Goal: Navigation & Orientation: Find specific page/section

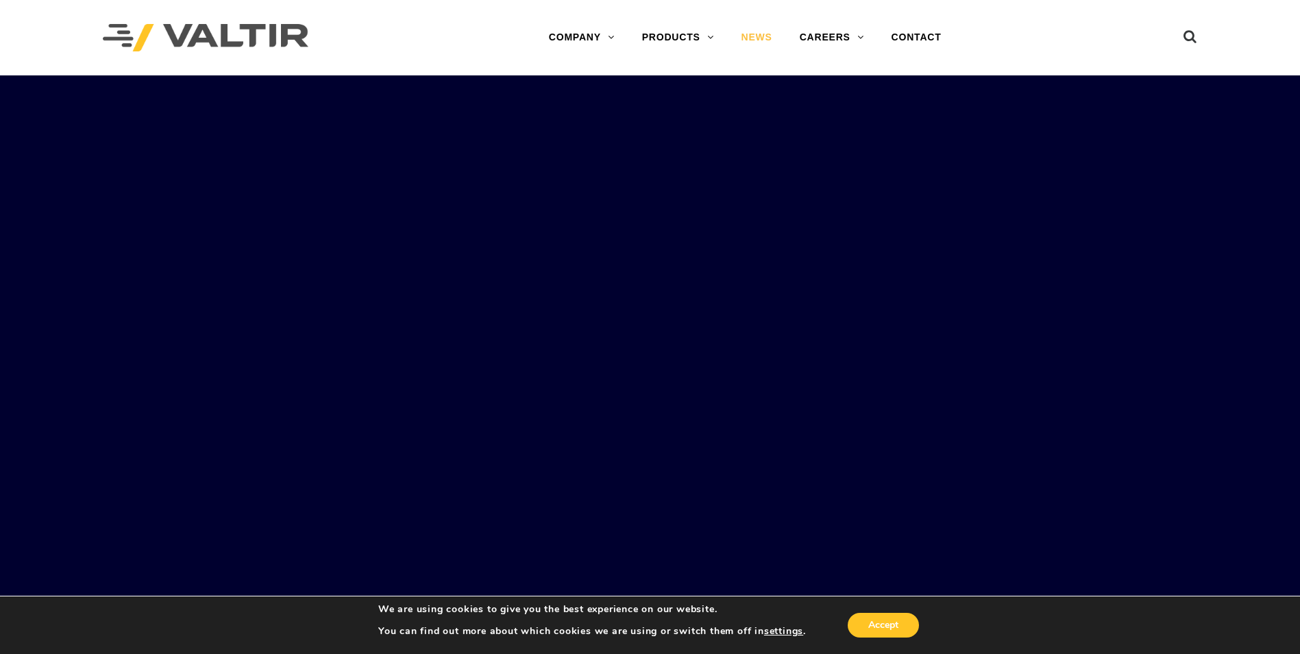
click at [757, 45] on link "NEWS" at bounding box center [757, 37] width 58 height 27
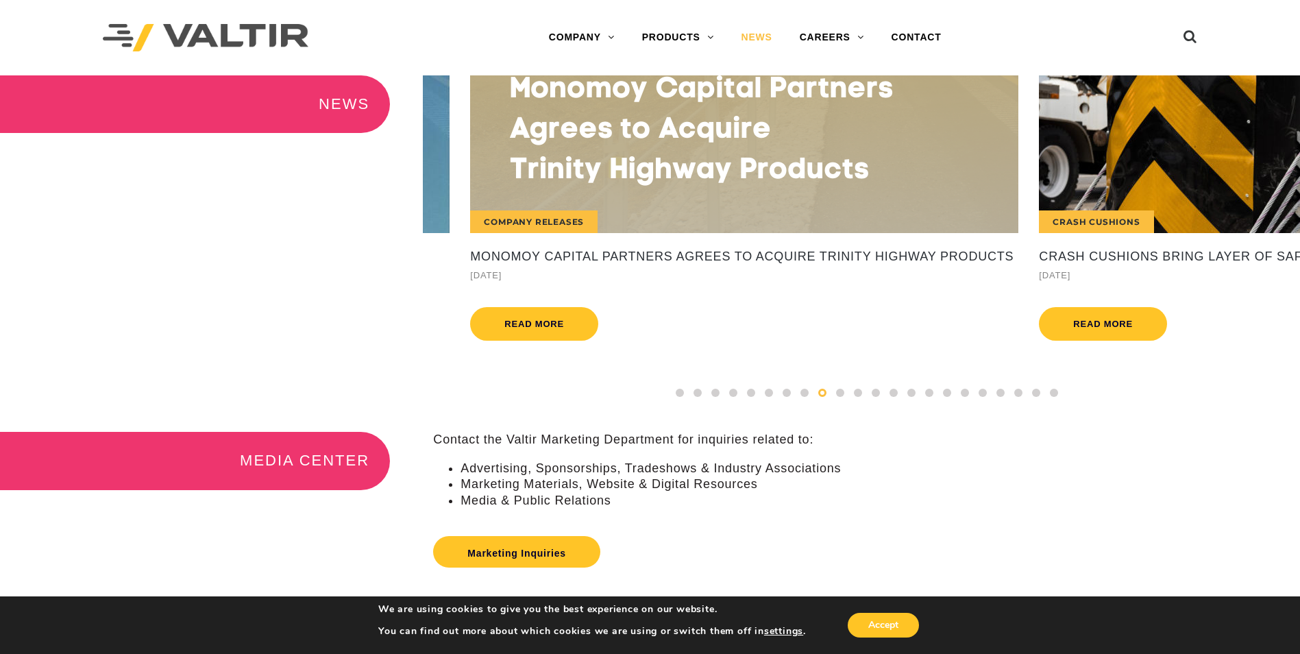
drag, startPoint x: 660, startPoint y: 180, endPoint x: 1269, endPoint y: 182, distance: 608.6
click at [1269, 182] on div "Crash Cushions" at bounding box center [1313, 154] width 548 height 158
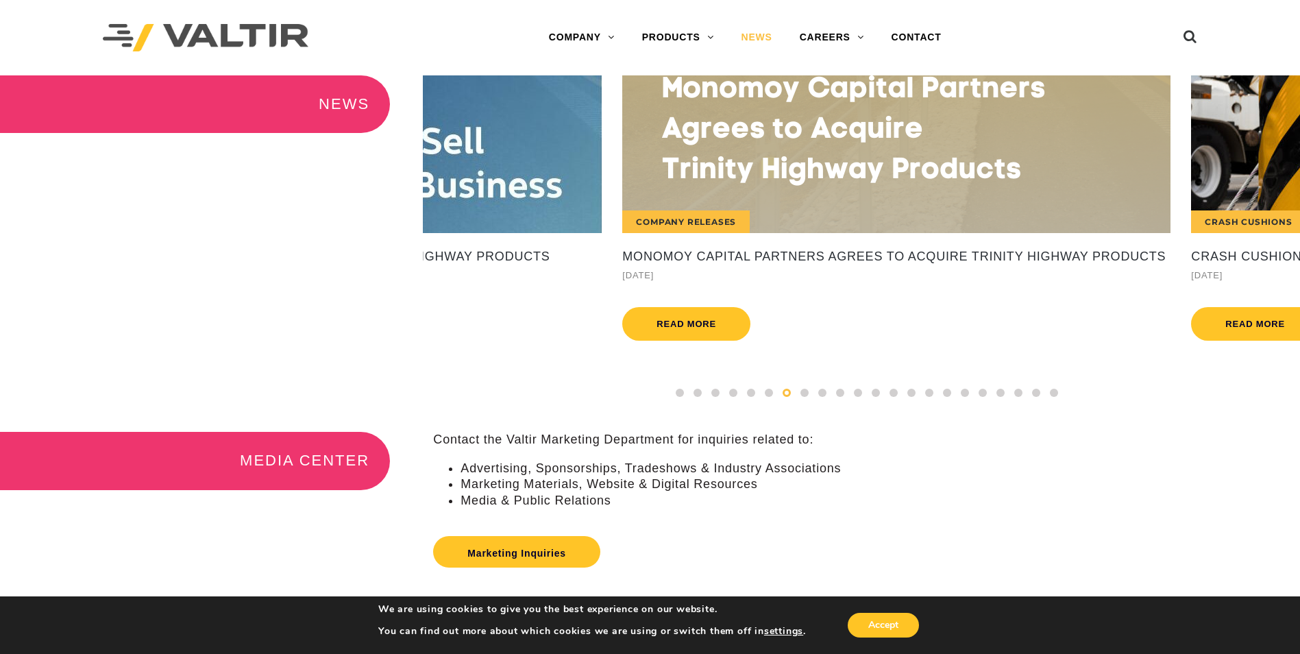
drag, startPoint x: 1181, startPoint y: 193, endPoint x: 535, endPoint y: 226, distance: 647.1
click at [622, 225] on div "Company Releases" at bounding box center [896, 154] width 548 height 158
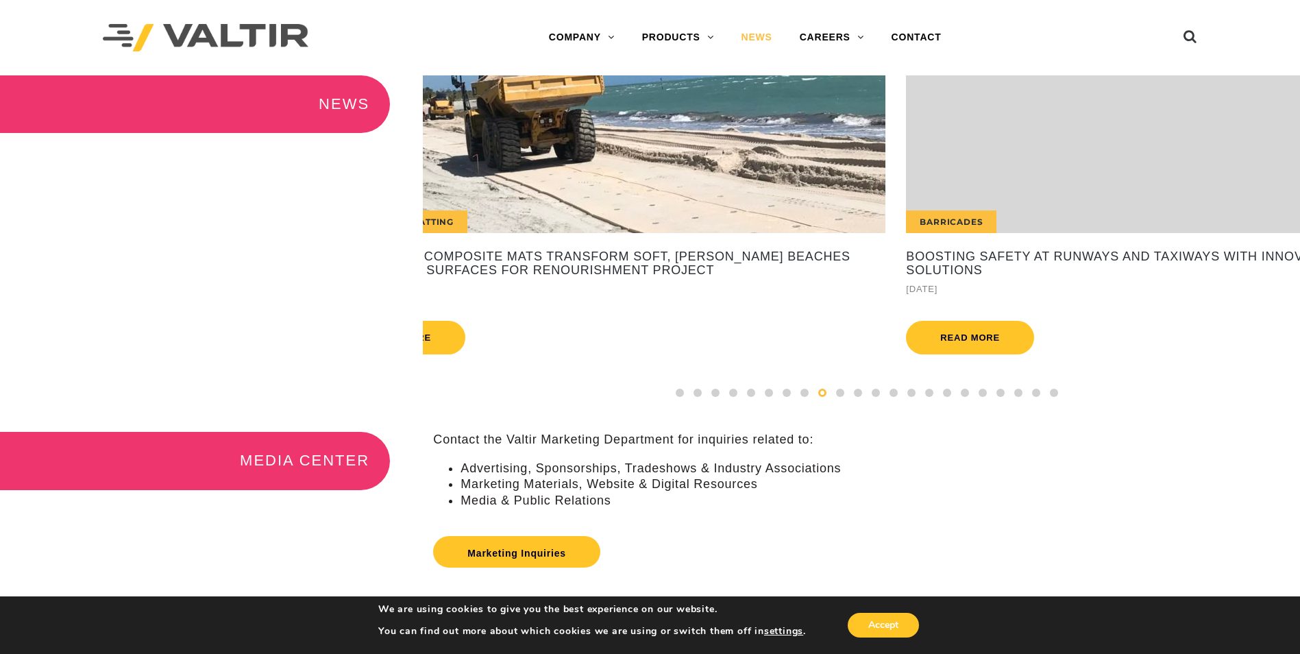
drag, startPoint x: 1223, startPoint y: 159, endPoint x: 485, endPoint y: 158, distance: 737.4
click at [547, 161] on div "Composite Matting" at bounding box center [611, 154] width 548 height 158
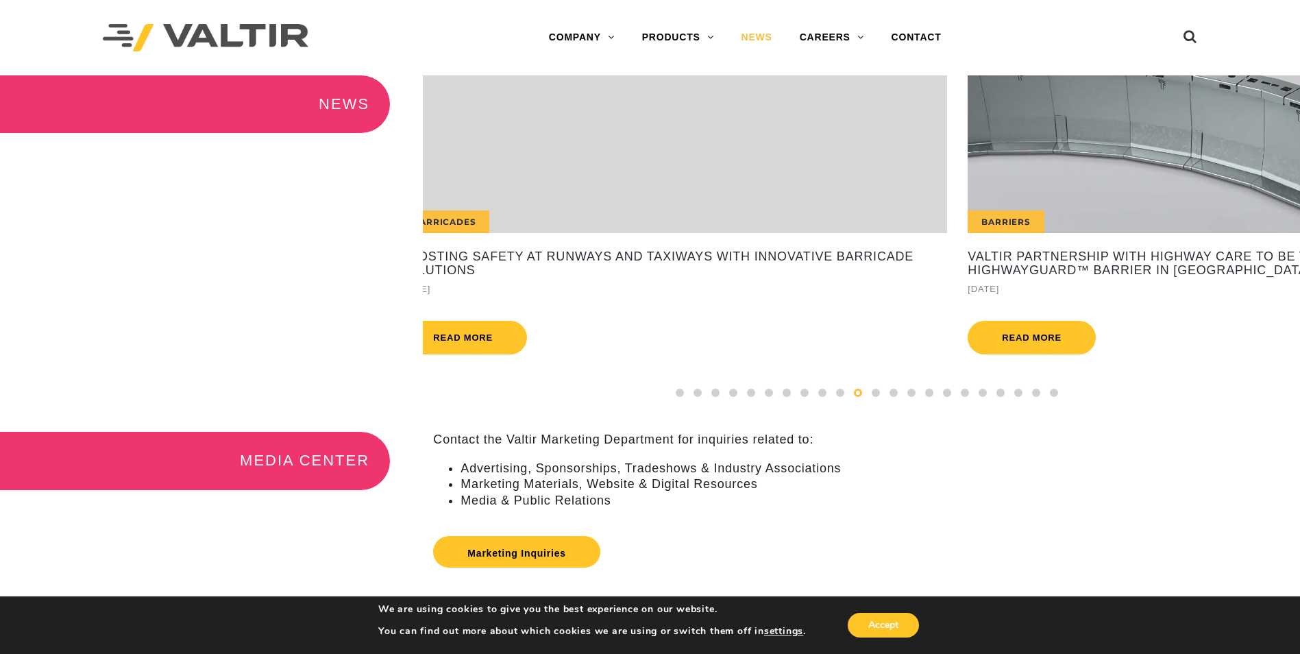
drag, startPoint x: 1024, startPoint y: 154, endPoint x: 552, endPoint y: 151, distance: 472.2
click at [968, 152] on div "Barriers" at bounding box center [1242, 154] width 548 height 158
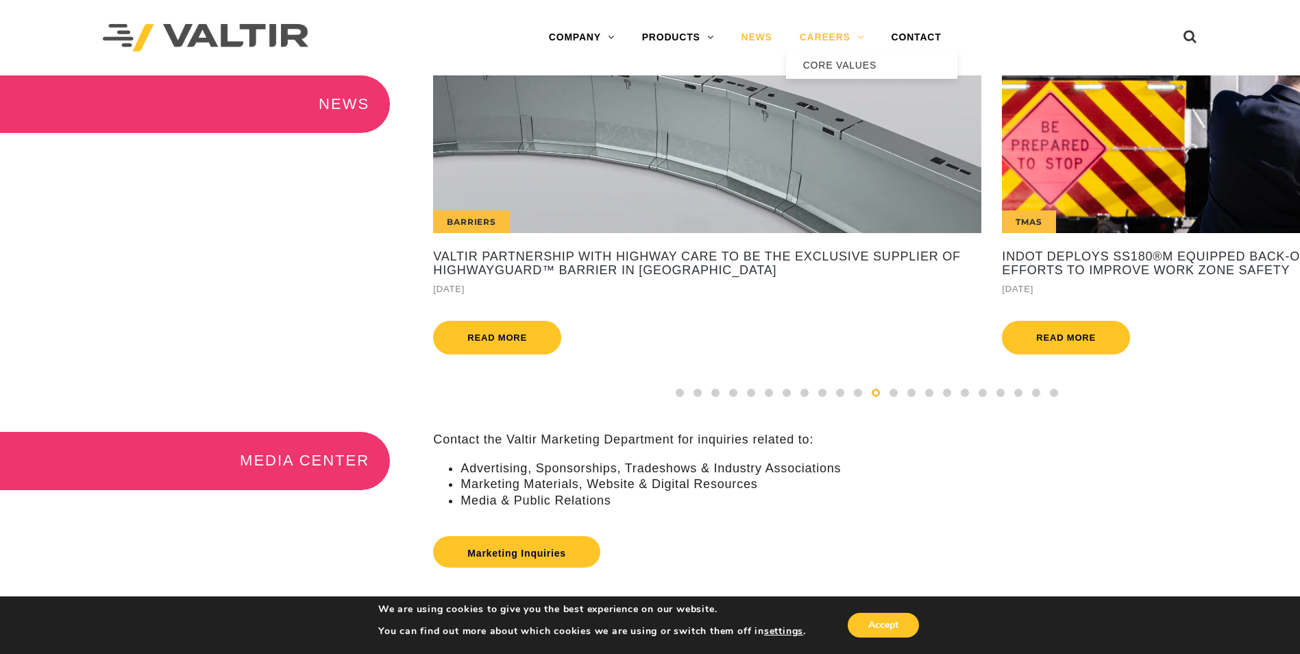
click at [862, 42] on link "CAREERS" at bounding box center [832, 37] width 92 height 27
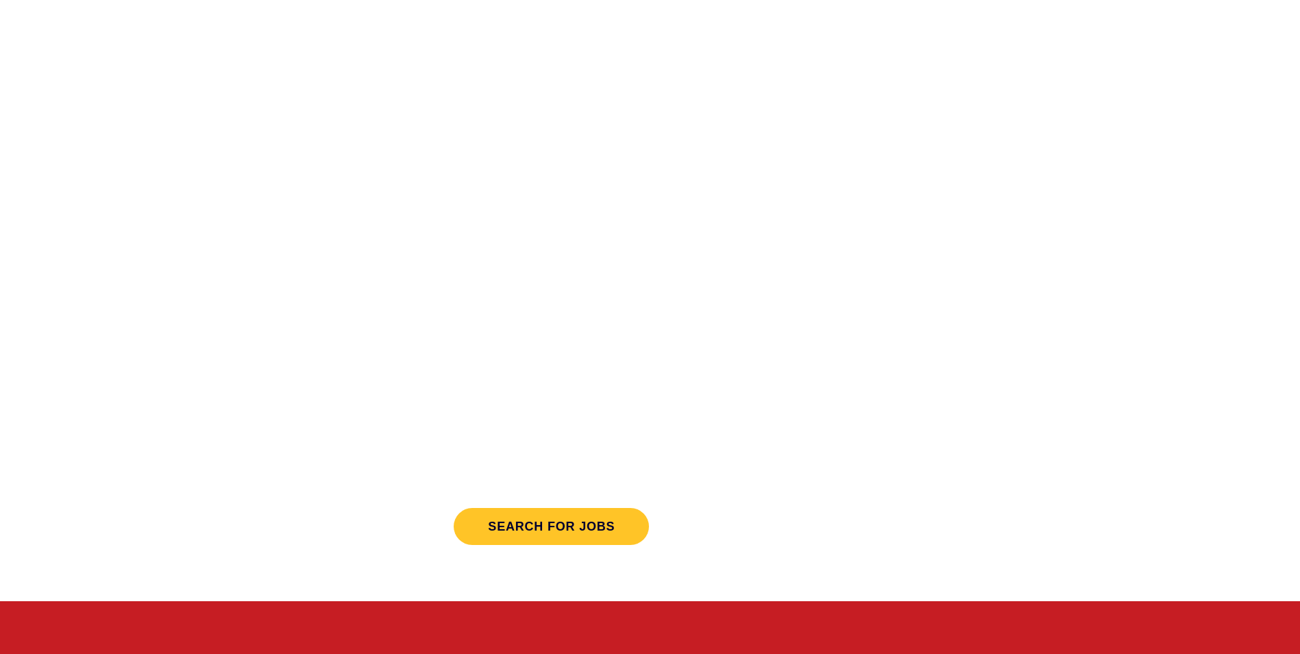
scroll to position [411, 0]
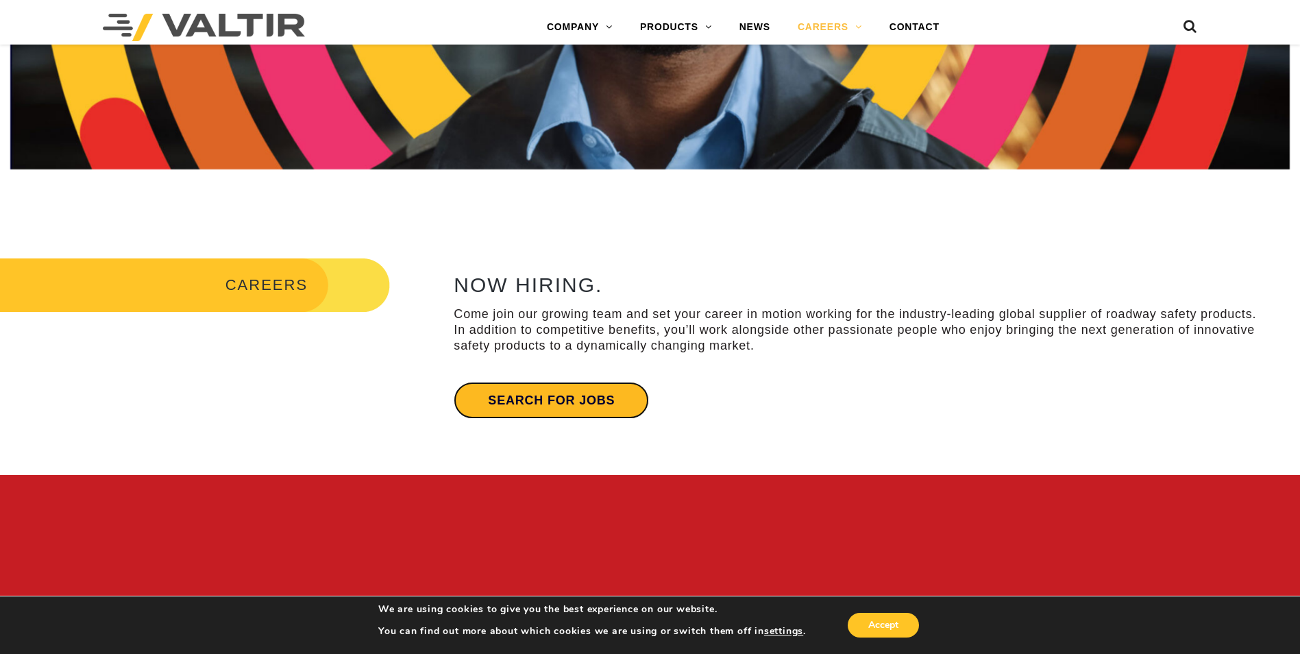
click at [527, 382] on link "Search for jobs" at bounding box center [551, 400] width 195 height 37
